Goal: Transaction & Acquisition: Purchase product/service

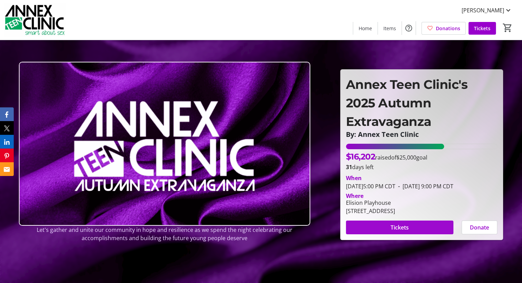
click at [398, 229] on span "Tickets" at bounding box center [399, 227] width 18 height 8
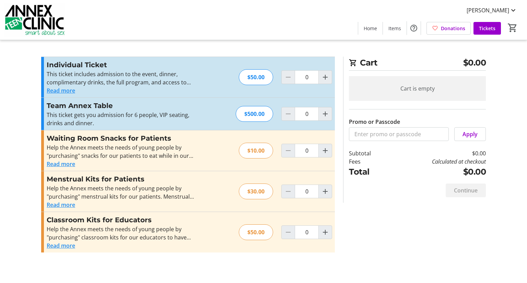
click at [66, 90] on button "Read more" at bounding box center [61, 90] width 28 height 8
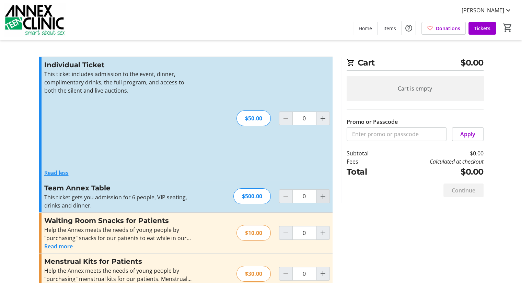
click at [323, 194] on mat-icon "Increment by one" at bounding box center [323, 196] width 8 height 8
type input "1"
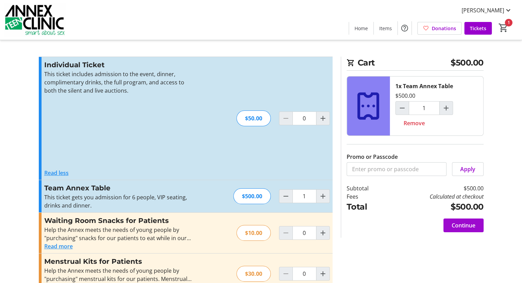
click at [465, 222] on span "Continue" at bounding box center [464, 225] width 24 height 8
click at [465, 222] on html "[PERSON_NAME] Home Items Donations Tickets 1 Home Items Donations Tickets Cart …" at bounding box center [261, 171] width 522 height 343
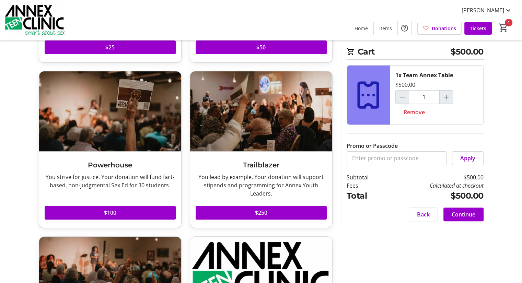
scroll to position [290, 0]
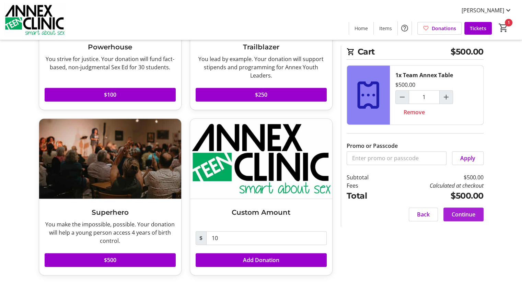
click at [467, 212] on span "Continue" at bounding box center [464, 214] width 24 height 8
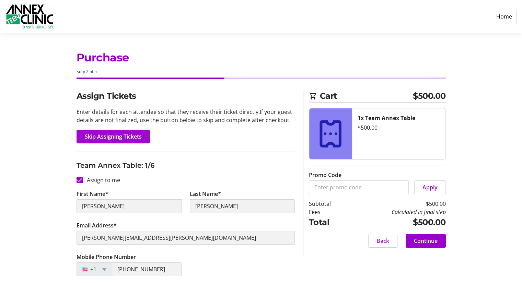
click at [113, 139] on span "Skip Assigning Tickets" at bounding box center [113, 136] width 57 height 8
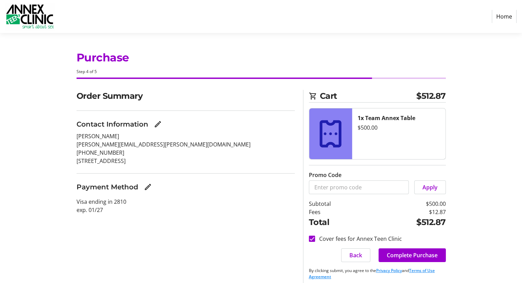
scroll to position [4, 0]
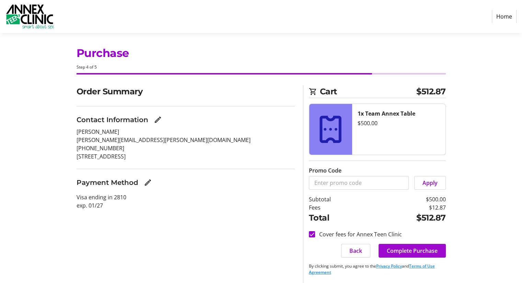
click at [409, 250] on span "Complete Purchase" at bounding box center [412, 251] width 51 height 8
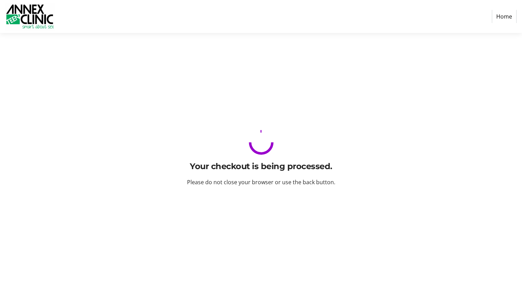
scroll to position [0, 0]
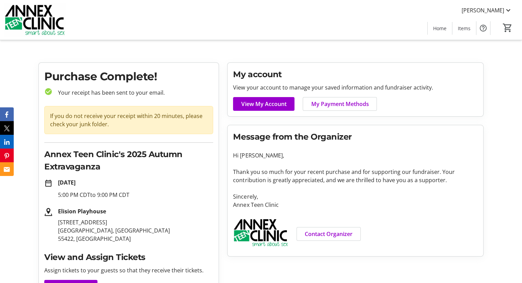
click at [39, 26] on img at bounding box center [34, 20] width 61 height 34
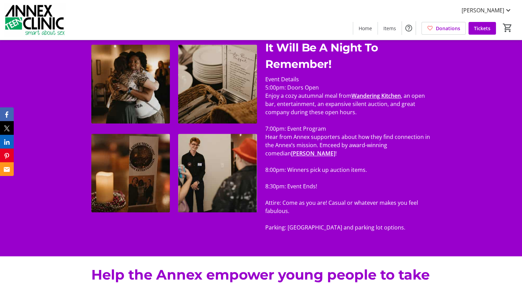
scroll to position [377, 0]
